Goal: Use online tool/utility: Utilize a website feature to perform a specific function

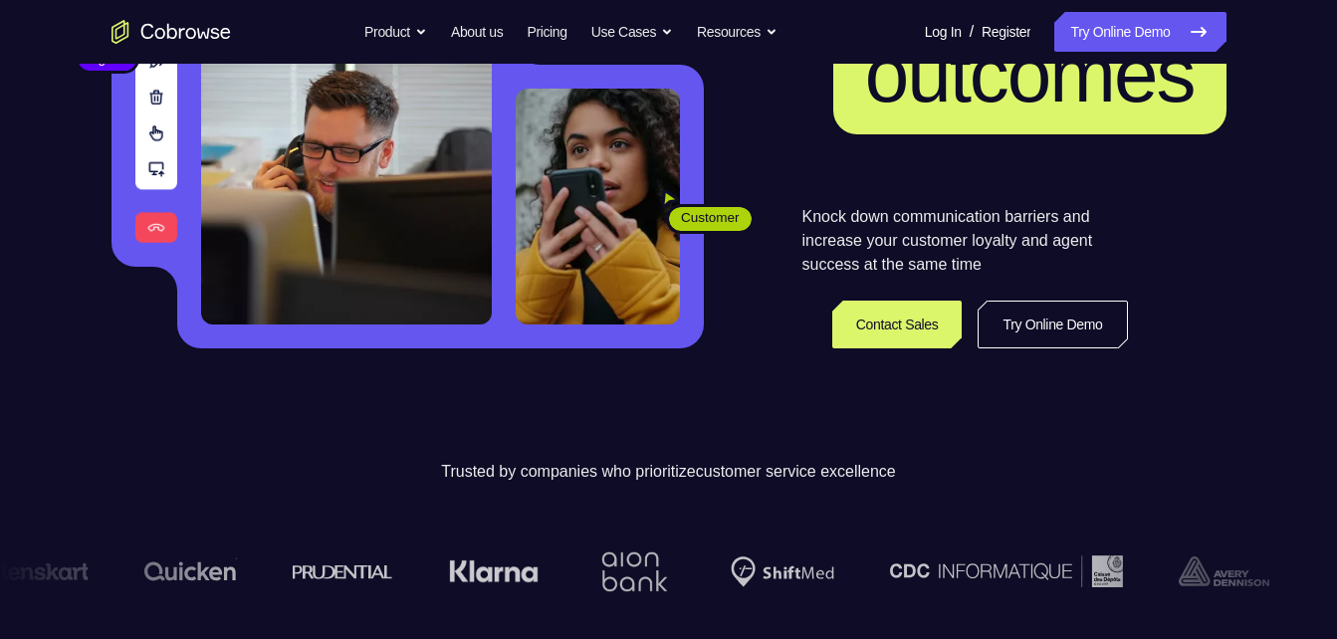
scroll to position [285, 0]
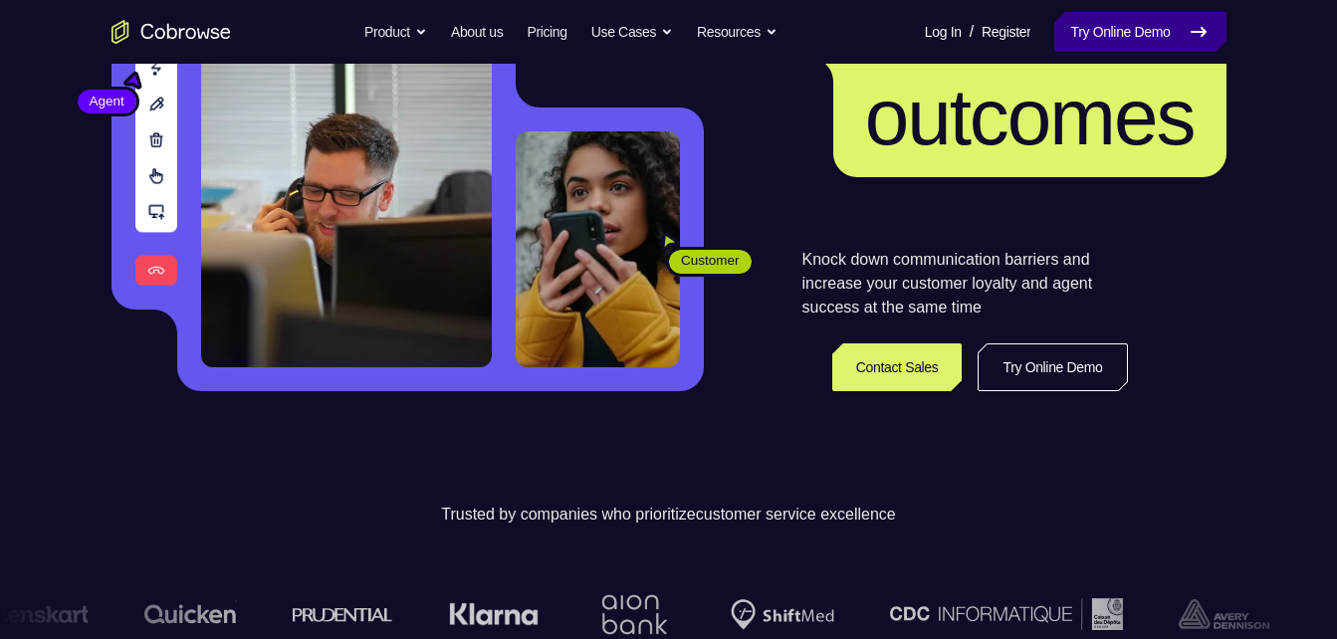
click at [1109, 40] on link "Try Online Demo" at bounding box center [1139, 32] width 171 height 40
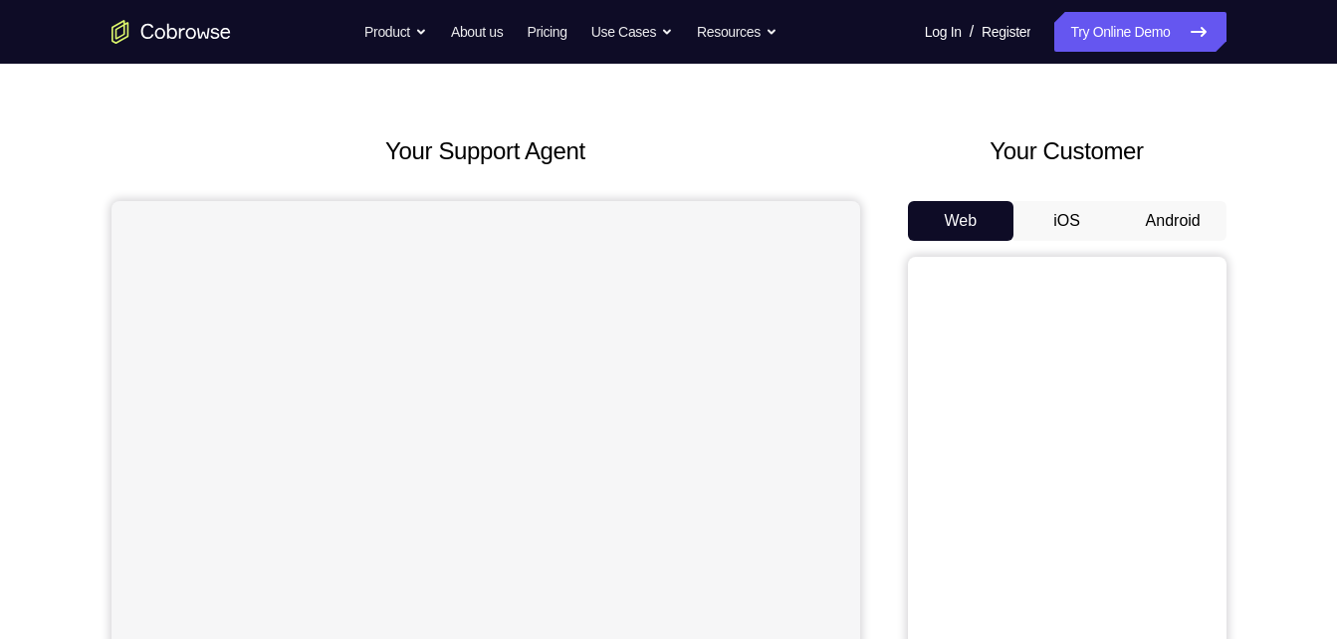
scroll to position [57, 0]
click at [1152, 220] on button "Android" at bounding box center [1173, 222] width 107 height 40
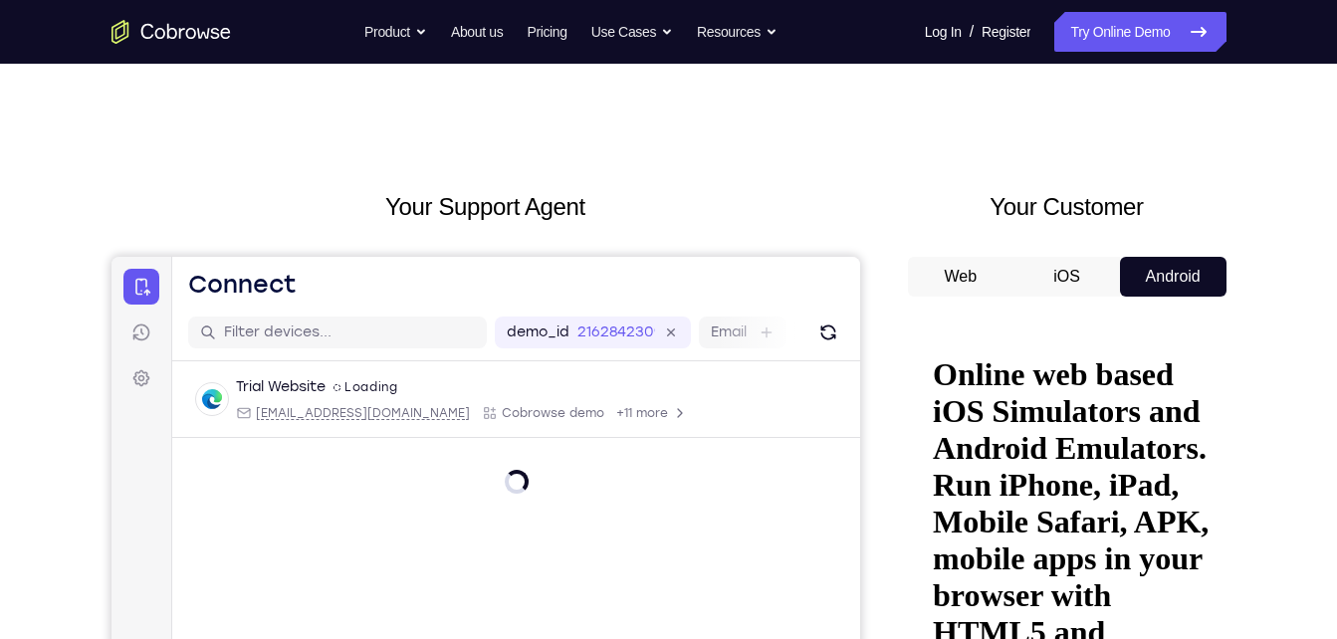
scroll to position [0, 0]
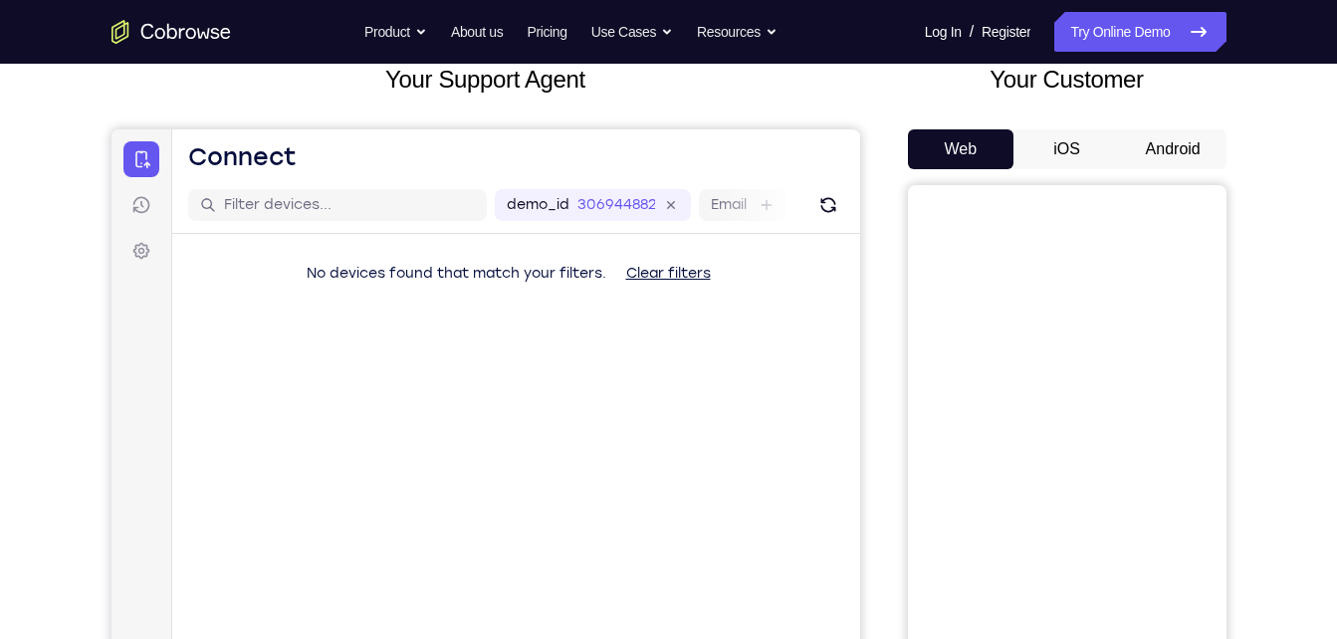
scroll to position [131, 0]
click at [1163, 151] on button "Android" at bounding box center [1173, 147] width 107 height 40
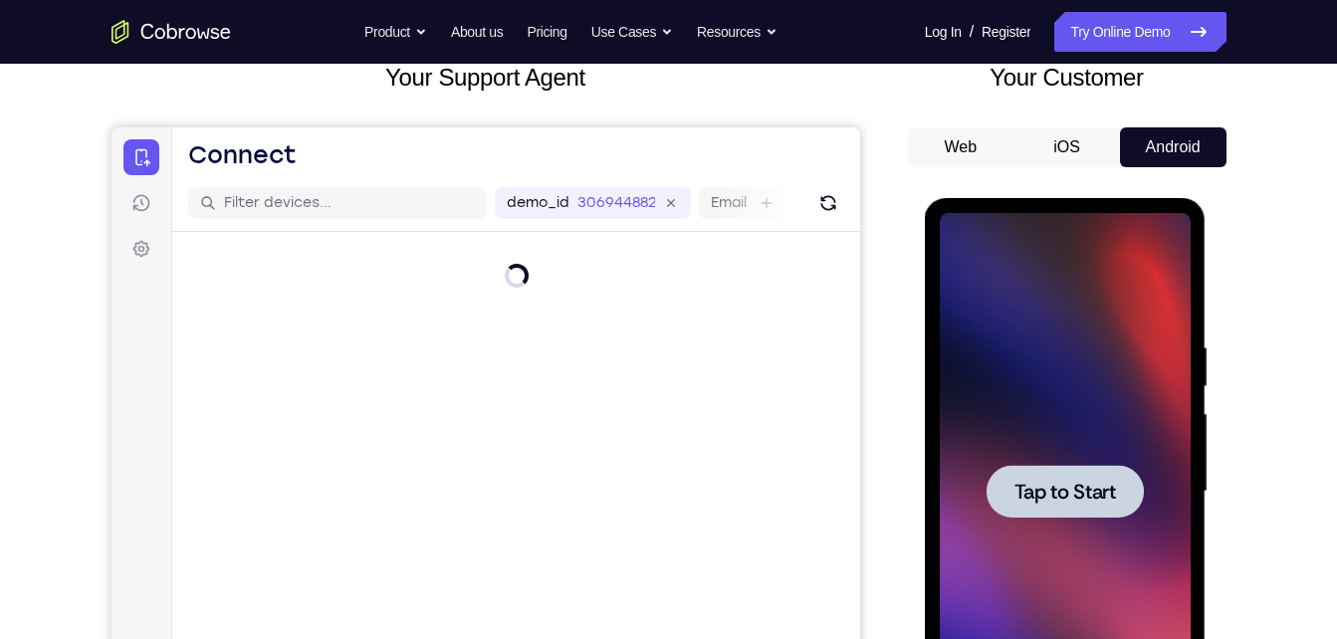
scroll to position [0, 0]
